Goal: Information Seeking & Learning: Learn about a topic

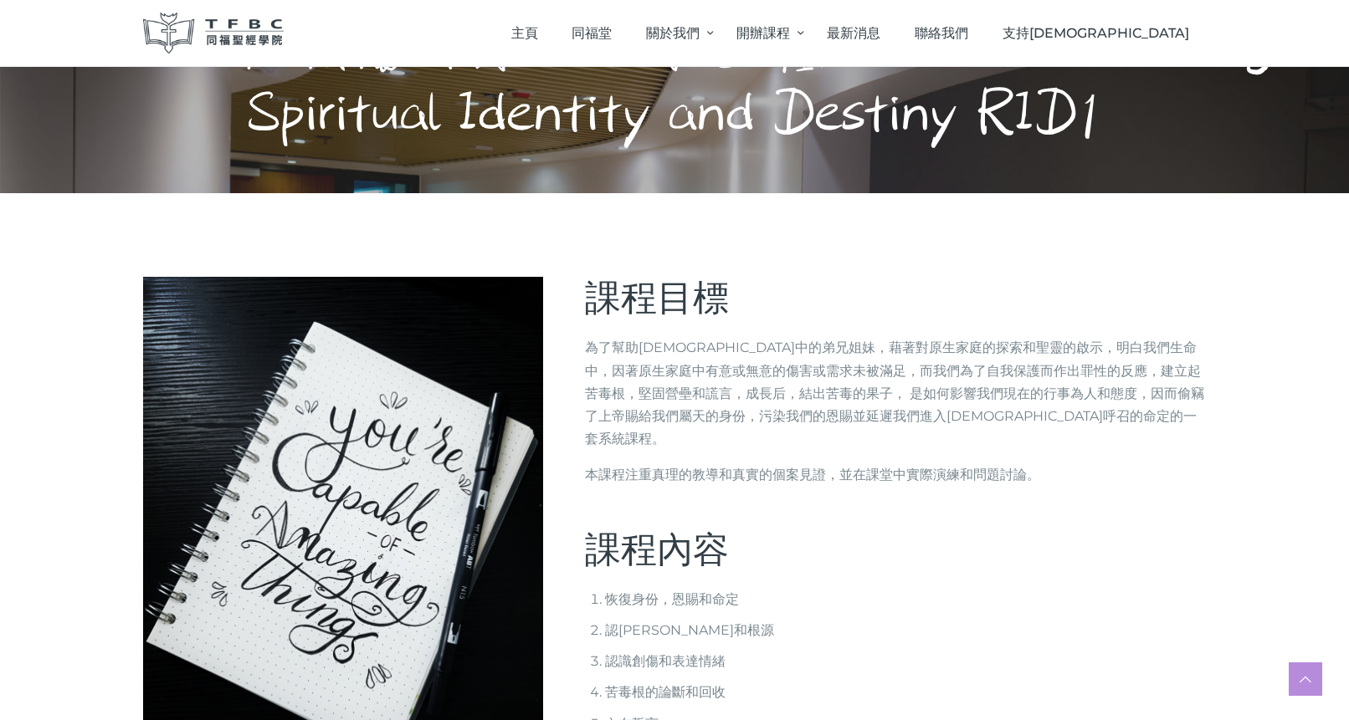
scroll to position [335, 0]
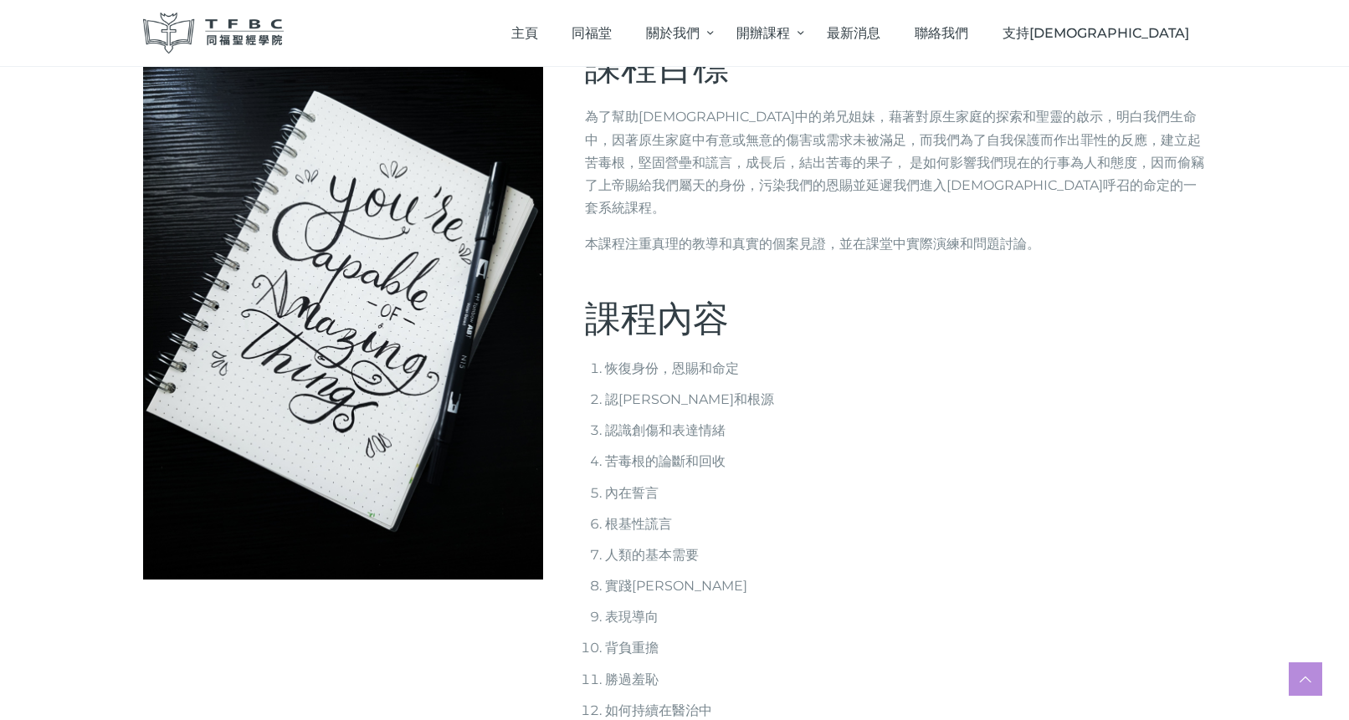
click at [633, 482] on li "內在誓言" at bounding box center [905, 493] width 601 height 23
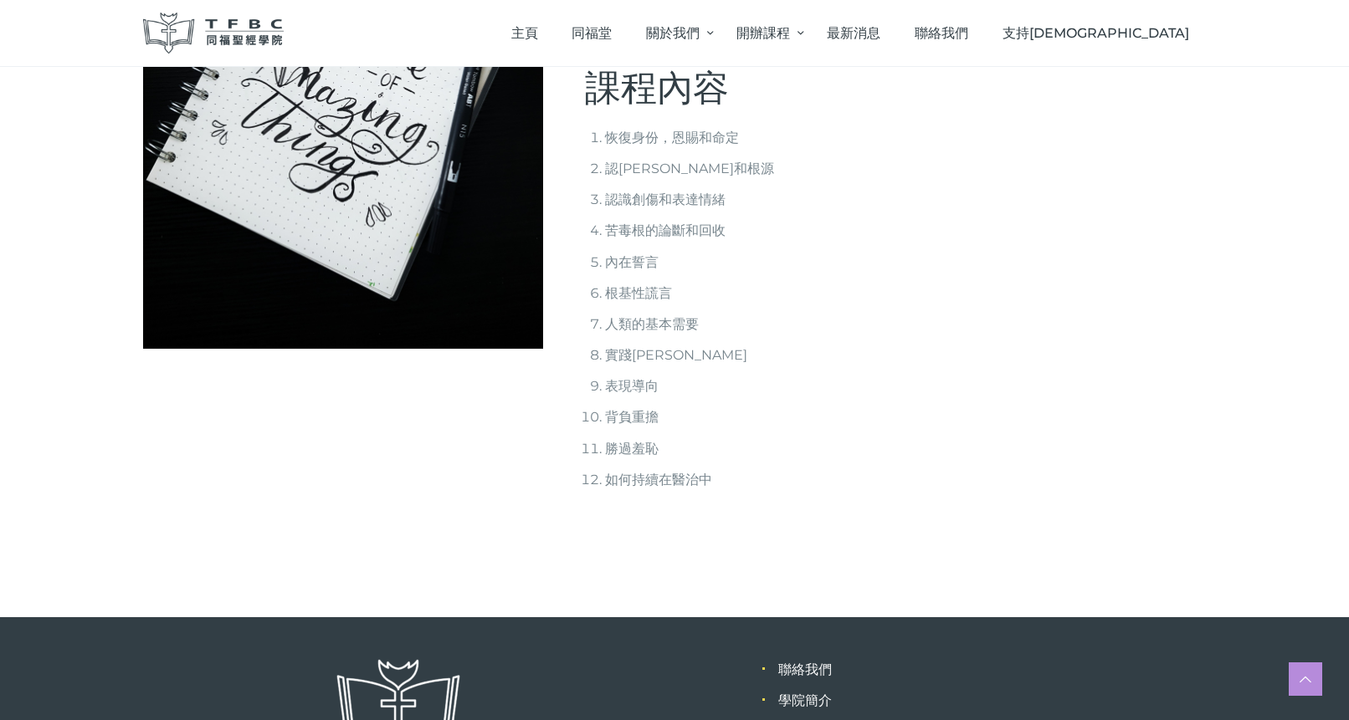
scroll to position [728, 0]
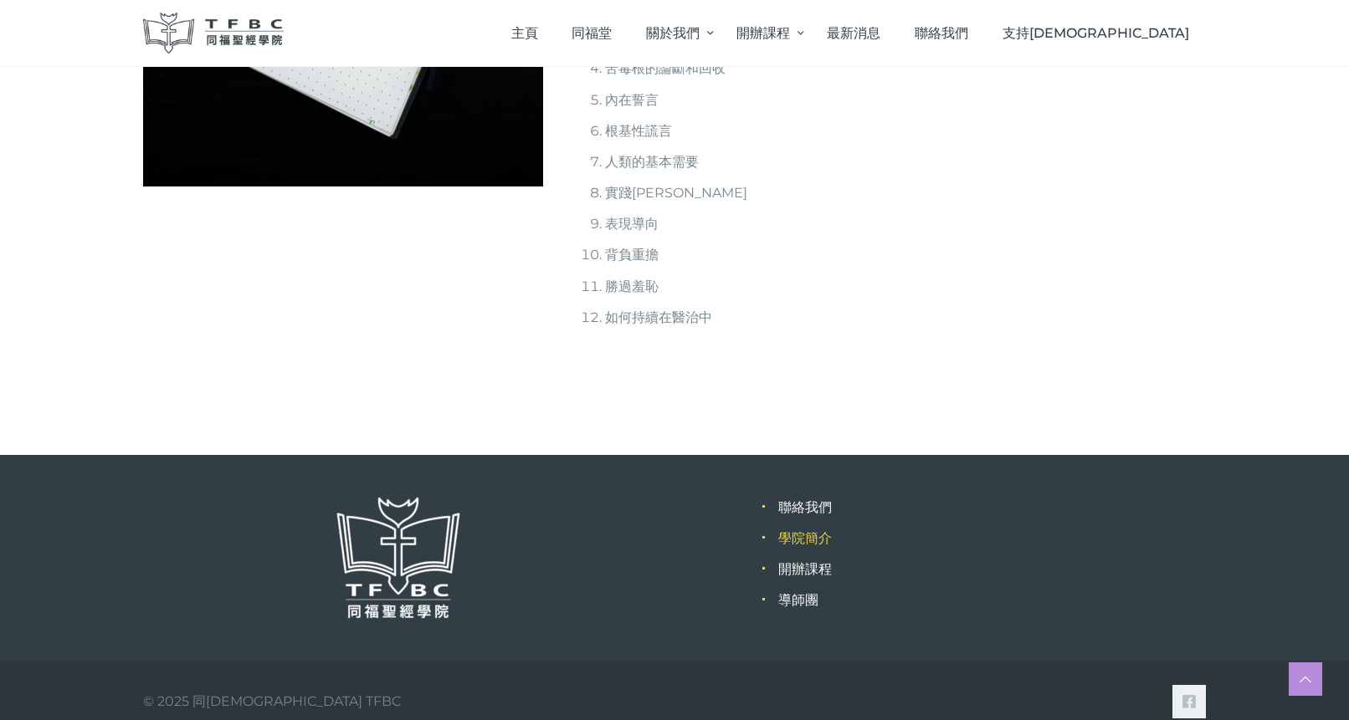
click at [809, 530] on link "學院簡介" at bounding box center [805, 538] width 54 height 16
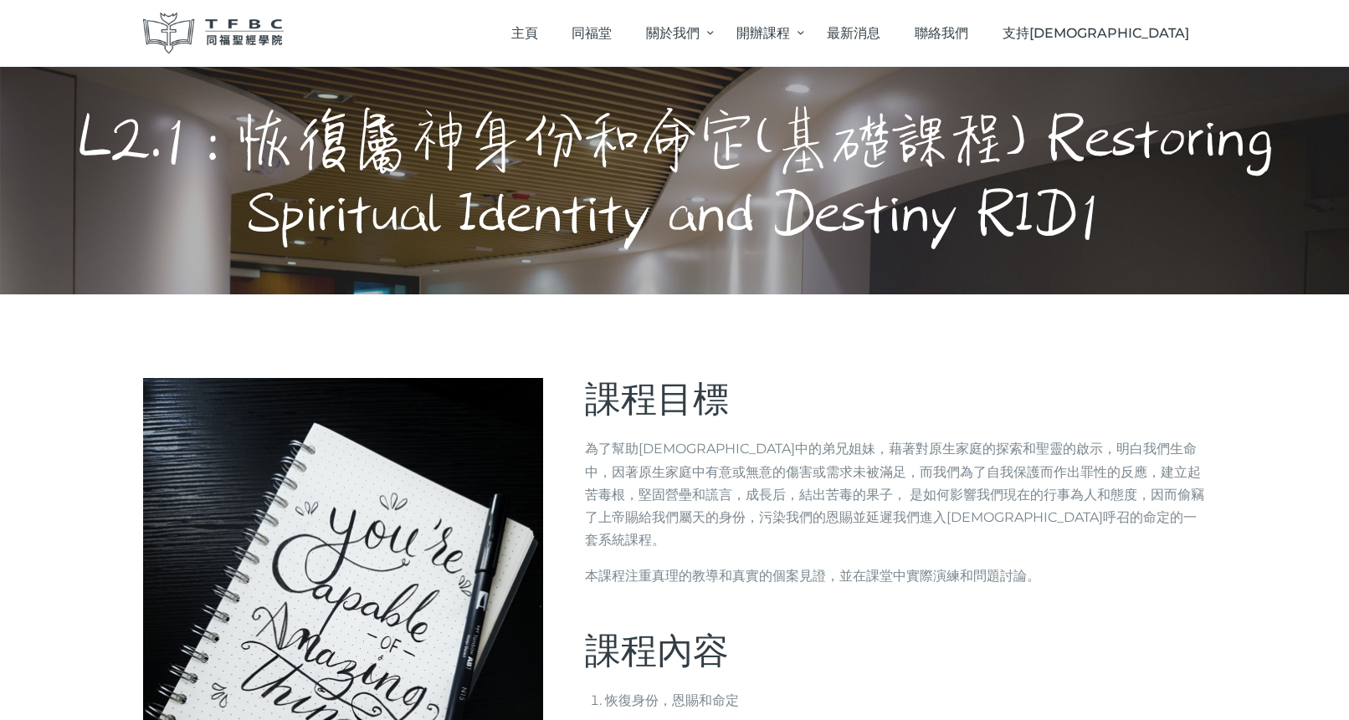
scroll to position [0, 0]
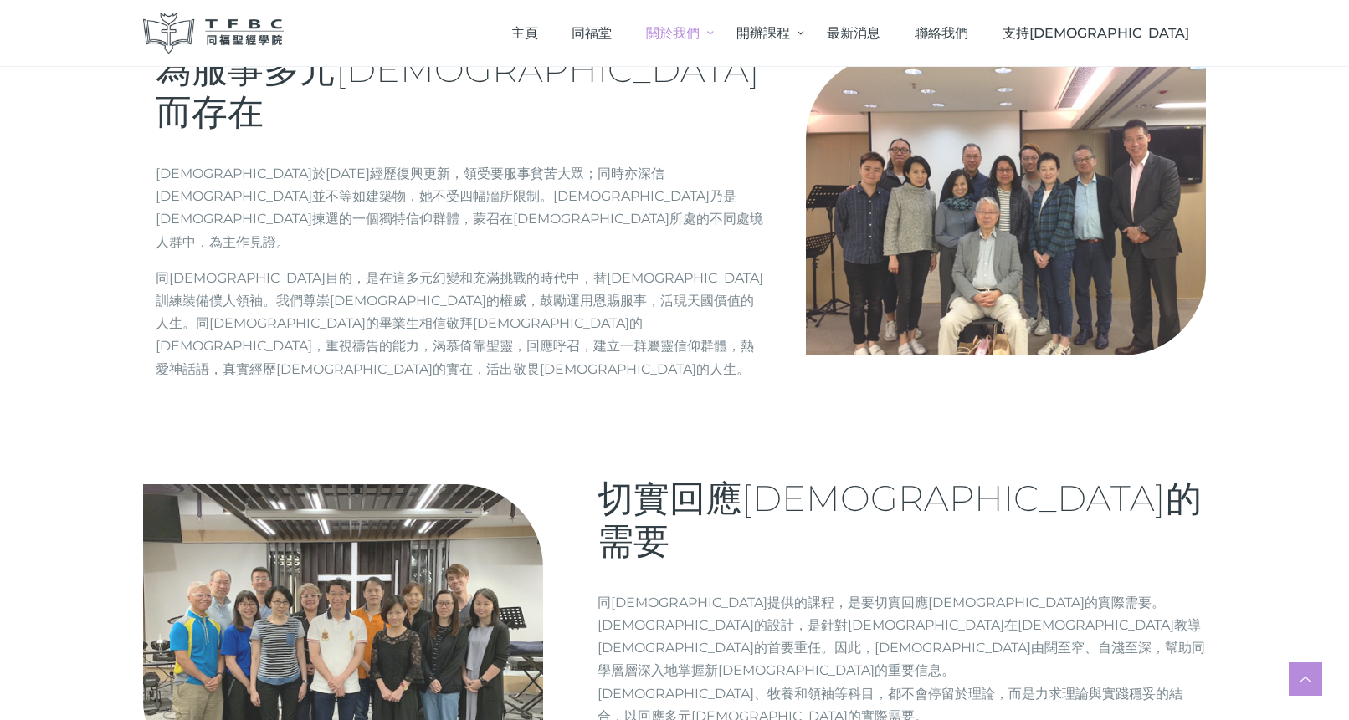
scroll to position [837, 0]
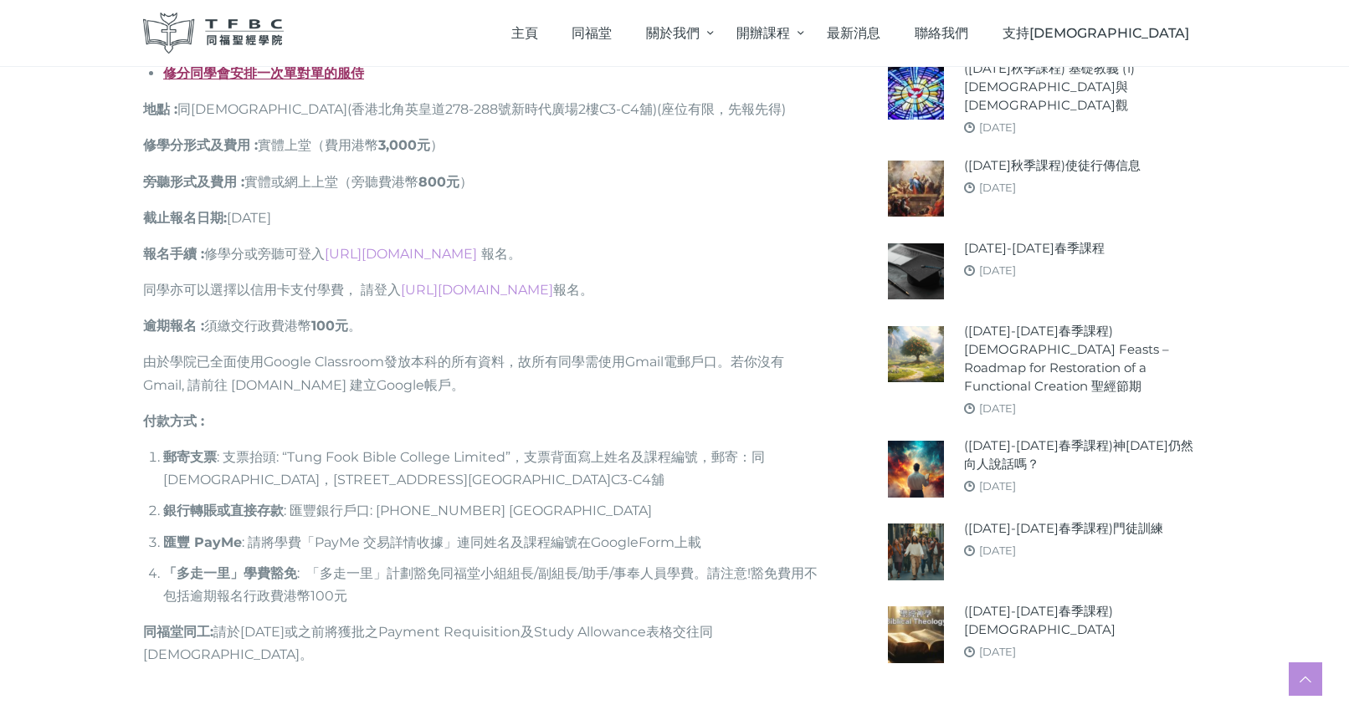
scroll to position [2175, 0]
